Goal: Task Accomplishment & Management: Use online tool/utility

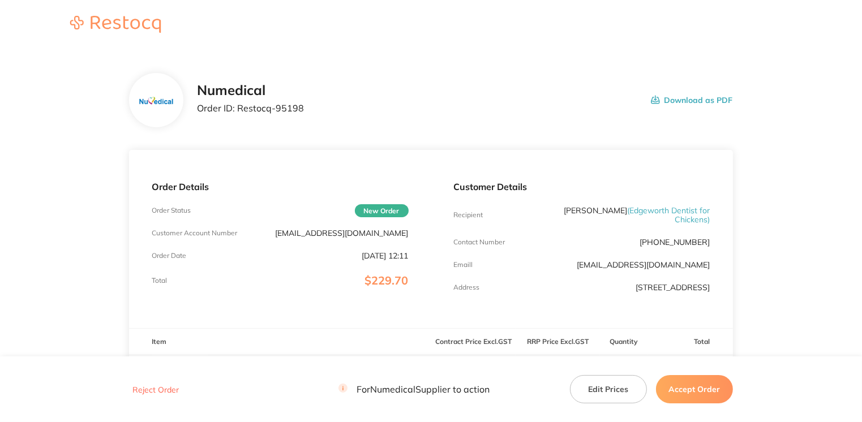
click at [674, 383] on button "Accept Order" at bounding box center [694, 389] width 77 height 28
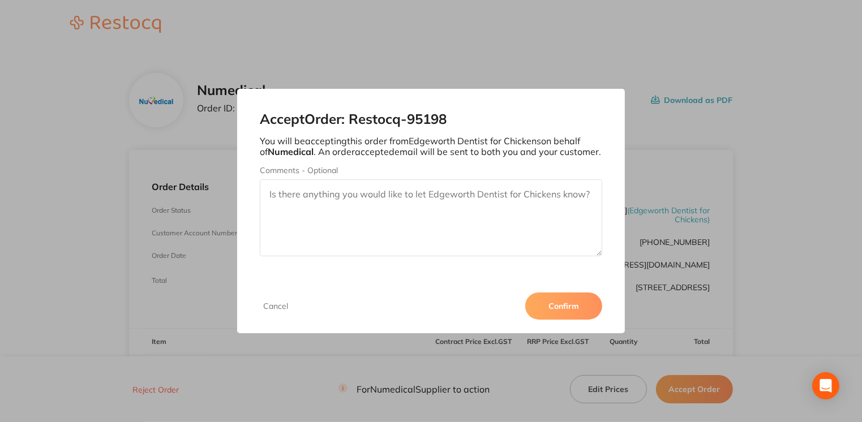
click at [579, 305] on button "Confirm" at bounding box center [563, 305] width 77 height 27
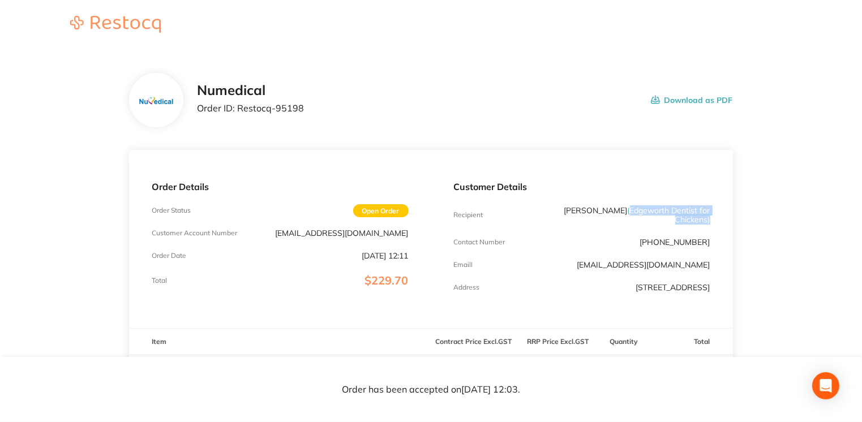
drag, startPoint x: 630, startPoint y: 212, endPoint x: 708, endPoint y: 218, distance: 78.3
click at [708, 218] on span "( Edgeworth Dentist for Chickens )" at bounding box center [668, 214] width 83 height 19
drag, startPoint x: 708, startPoint y: 218, endPoint x: 690, endPoint y: 217, distance: 18.1
copy span "Edgeworth Dentist for Chickens )"
click at [242, 110] on p "Order ID: Restocq- 95198" at bounding box center [250, 108] width 107 height 10
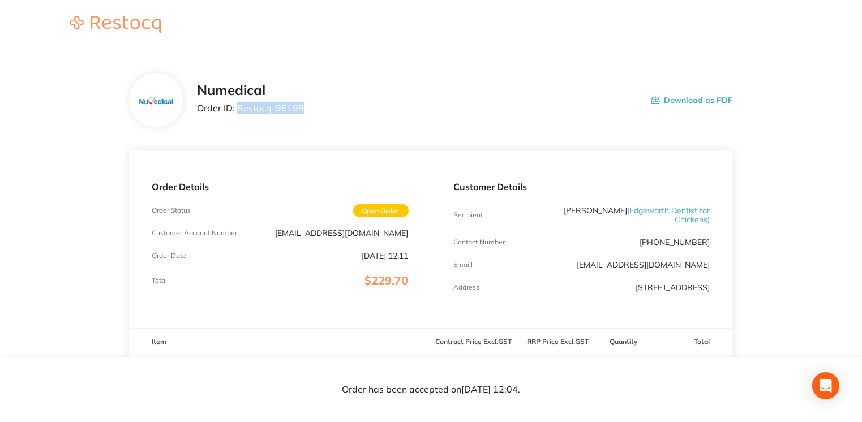
drag, startPoint x: 239, startPoint y: 110, endPoint x: 303, endPoint y: 109, distance: 63.9
click at [303, 109] on div "Numedical Order ID: Restocq- 95198 Download as PDF" at bounding box center [464, 100] width 535 height 35
drag, startPoint x: 303, startPoint y: 109, endPoint x: 295, endPoint y: 109, distance: 8.5
copy p "Restocq- 95198"
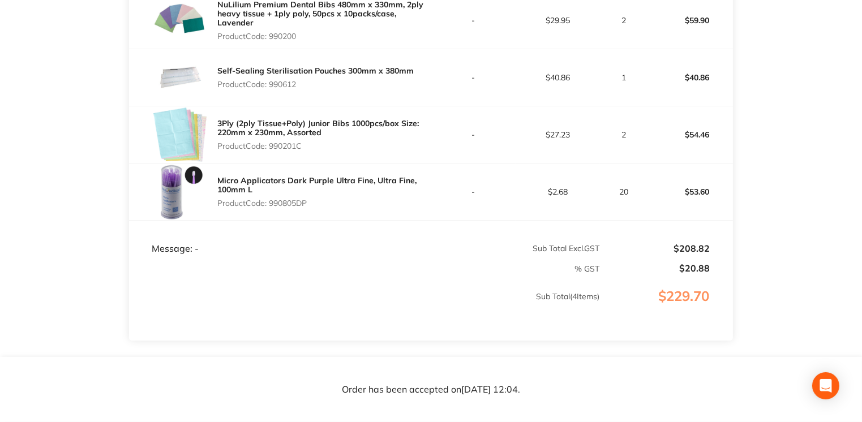
scroll to position [393, 0]
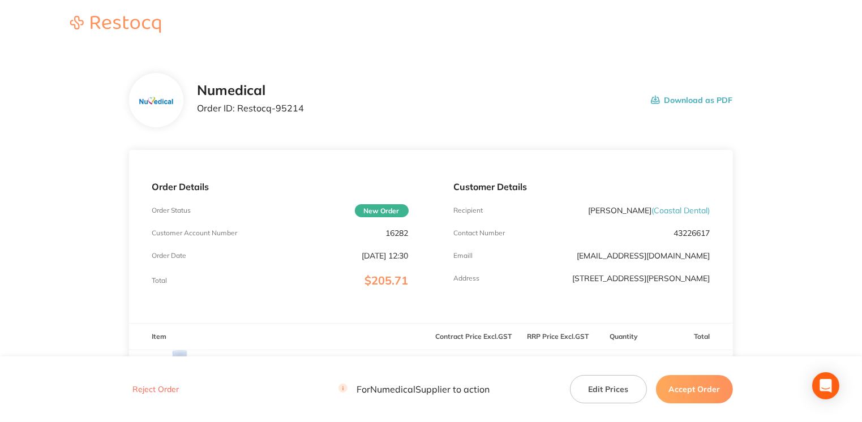
click at [699, 384] on button "Accept Order" at bounding box center [694, 389] width 77 height 28
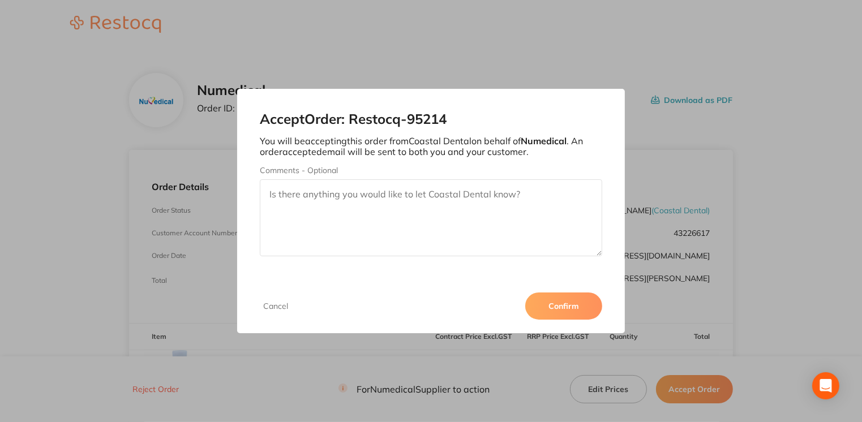
click at [572, 309] on button "Confirm" at bounding box center [563, 305] width 77 height 27
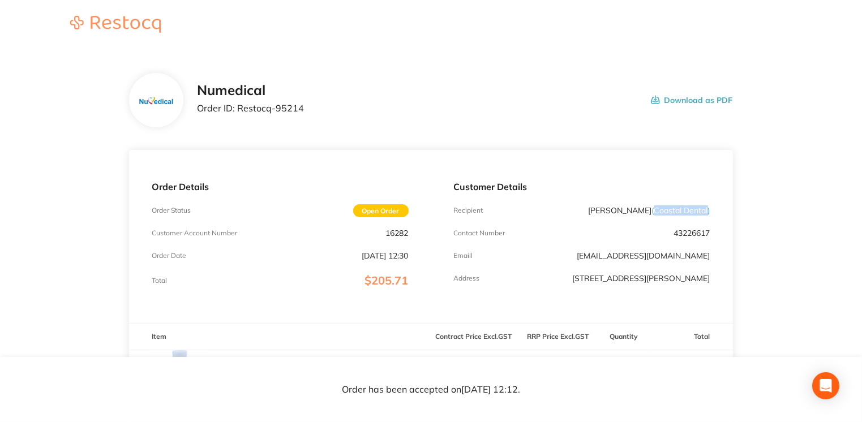
drag, startPoint x: 652, startPoint y: 212, endPoint x: 707, endPoint y: 209, distance: 54.9
click at [707, 209] on span "( Coastal Dental )" at bounding box center [681, 210] width 58 height 10
drag, startPoint x: 707, startPoint y: 209, endPoint x: 688, endPoint y: 209, distance: 18.7
drag, startPoint x: 688, startPoint y: 209, endPoint x: 240, endPoint y: 107, distance: 460.1
click at [240, 107] on p "Order ID: Restocq- 95214" at bounding box center [250, 108] width 107 height 10
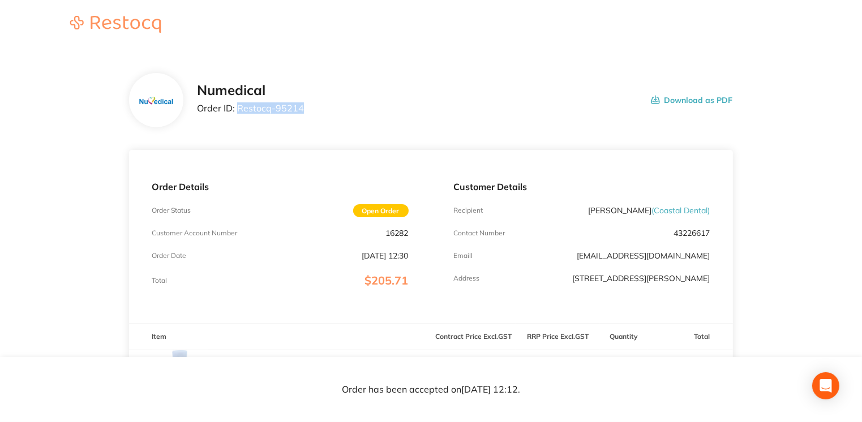
drag, startPoint x: 238, startPoint y: 107, endPoint x: 337, endPoint y: 111, distance: 98.5
click at [337, 111] on div "Numedical Order ID: Restocq- 95214 Download as PDF" at bounding box center [464, 100] width 535 height 35
drag, startPoint x: 337, startPoint y: 111, endPoint x: 280, endPoint y: 110, distance: 56.6
copy p "Restocq- 95214"
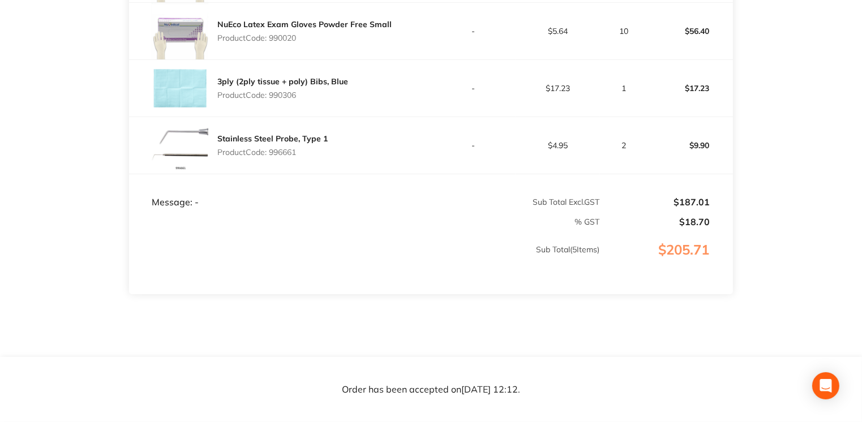
scroll to position [468, 0]
